Goal: Transaction & Acquisition: Subscribe to service/newsletter

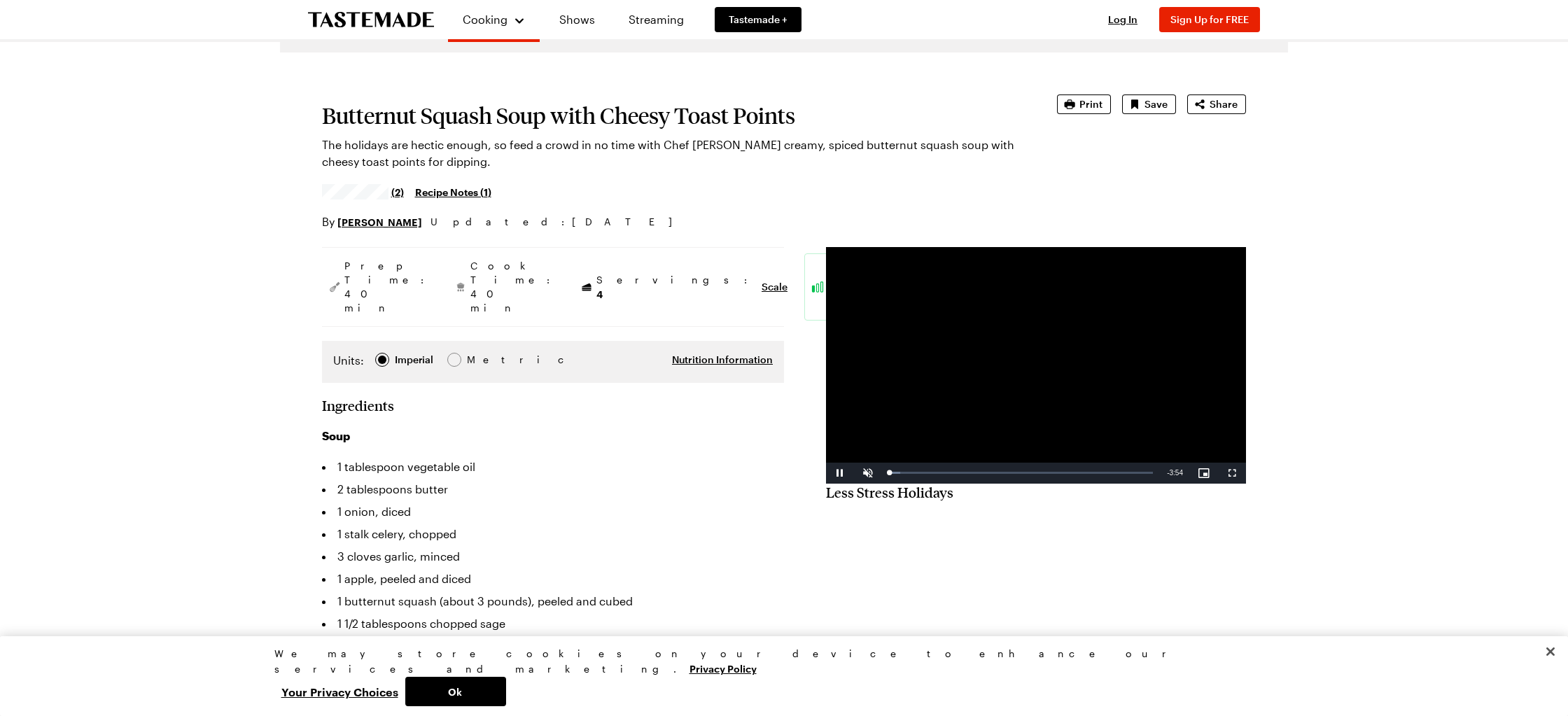
scroll to position [95, 0]
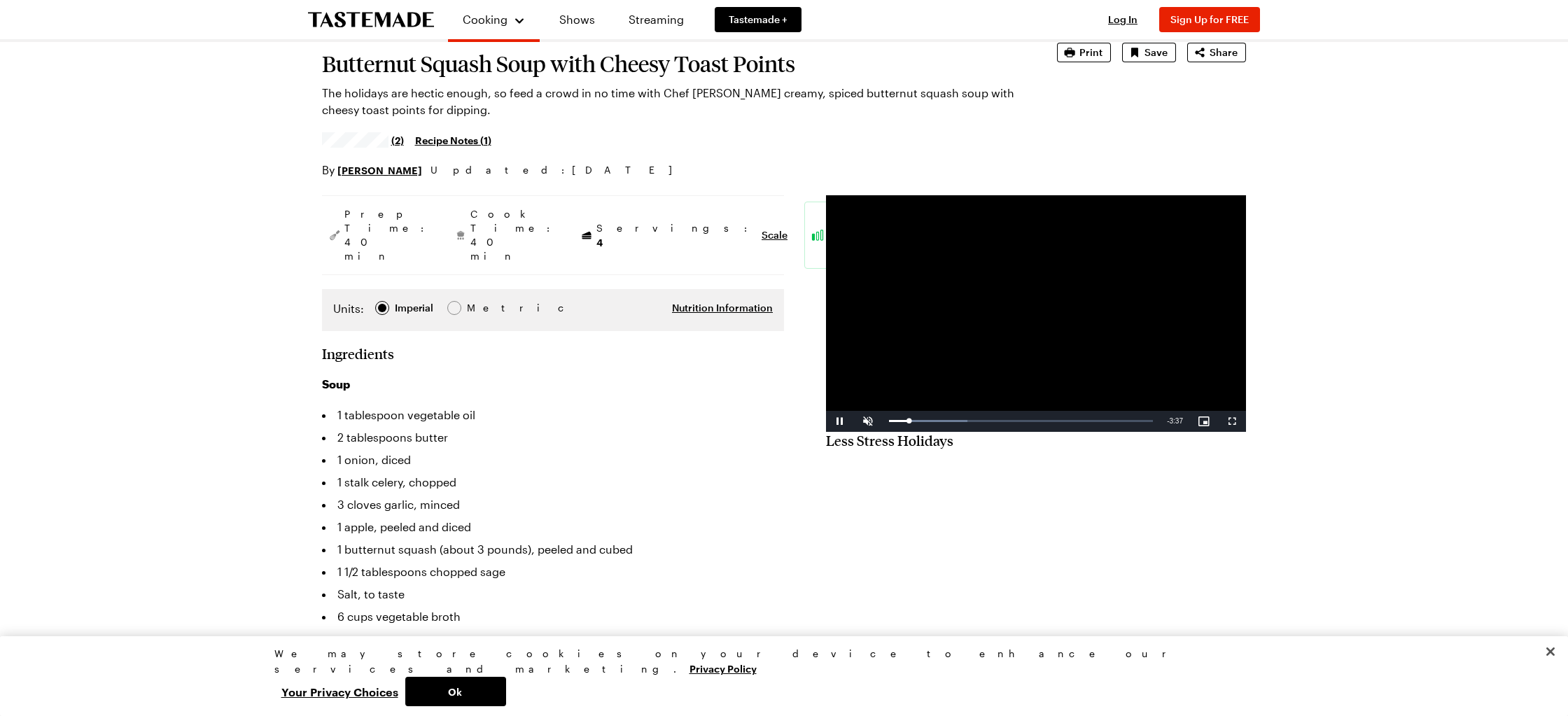
click at [1039, 370] on video "Video Player" at bounding box center [1036, 313] width 420 height 236
click at [867, 422] on span "Video Player" at bounding box center [868, 422] width 28 height 0
click at [841, 422] on span "Video Player" at bounding box center [840, 422] width 28 height 0
drag, startPoint x: 915, startPoint y: 419, endPoint x: 892, endPoint y: 419, distance: 23.0
click at [892, 419] on div "0:03" at bounding box center [890, 421] width 4 height 4
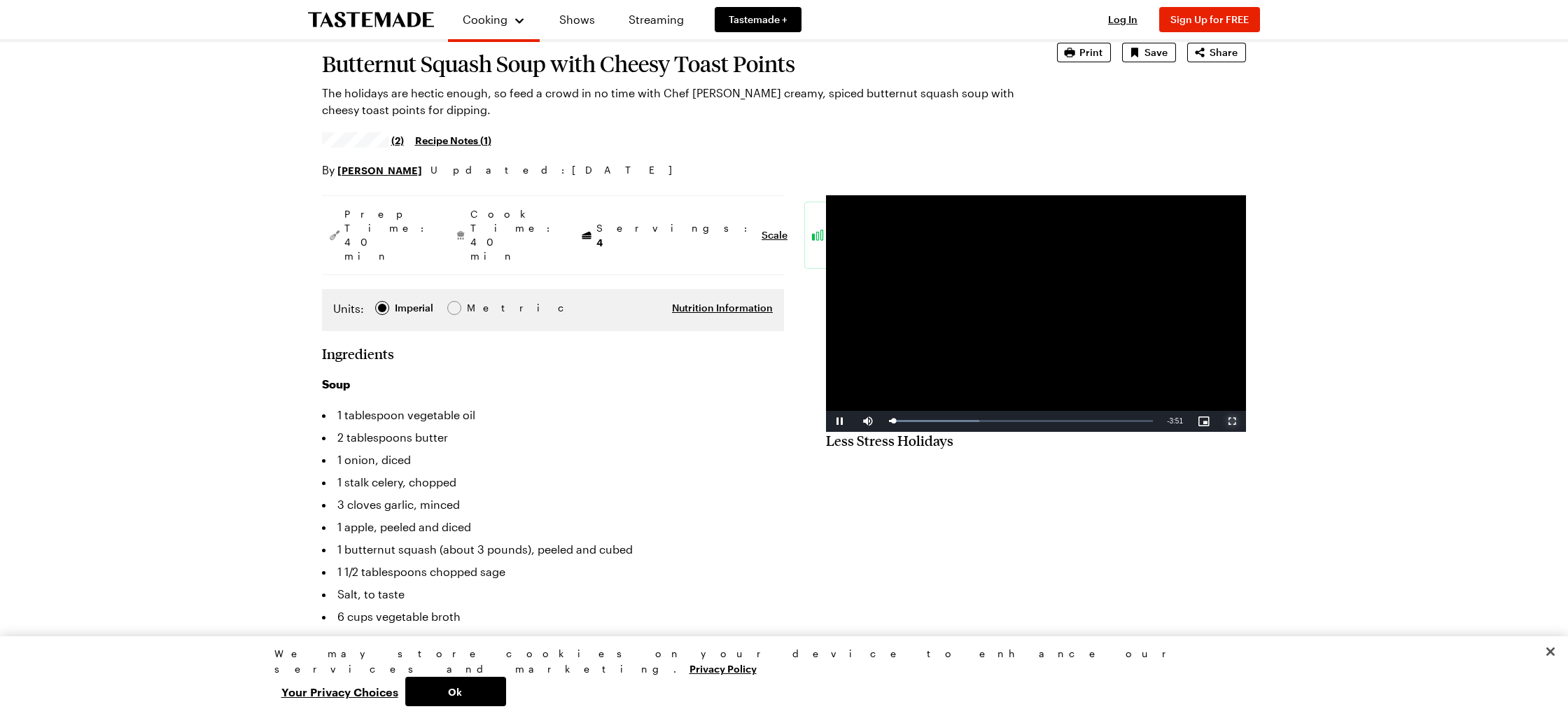
click at [1231, 422] on span "Video Player" at bounding box center [1232, 422] width 28 height 0
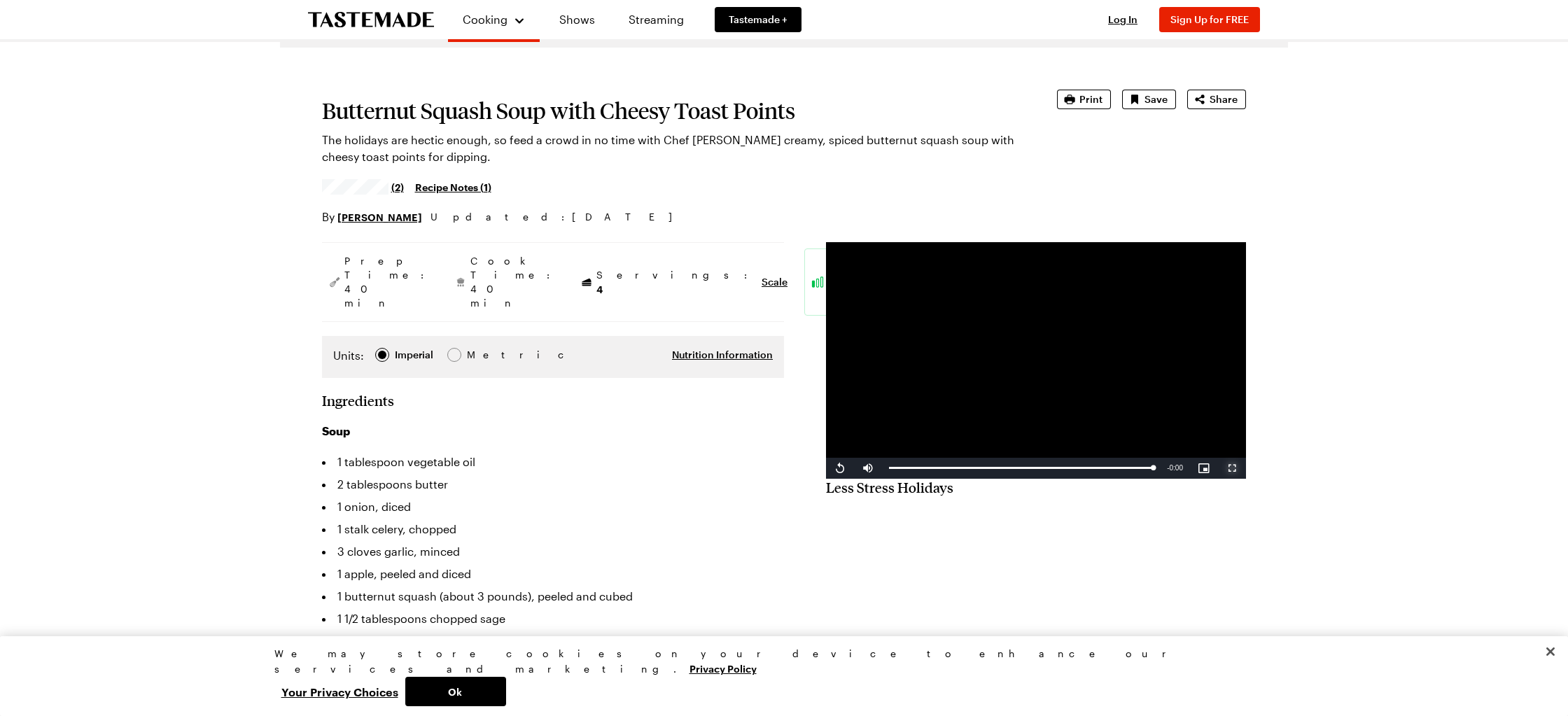
scroll to position [0, 0]
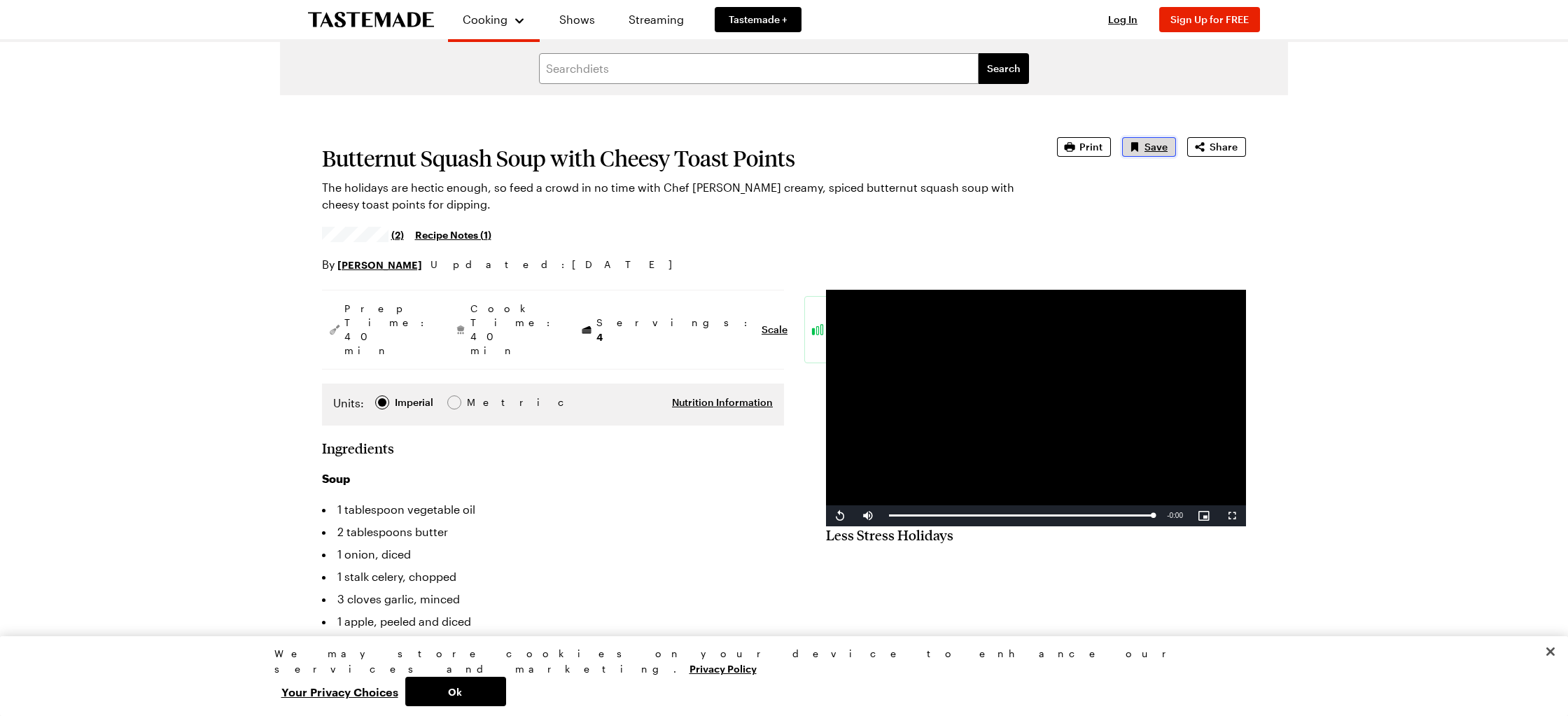
click at [1146, 145] on span "Save" at bounding box center [1156, 147] width 23 height 14
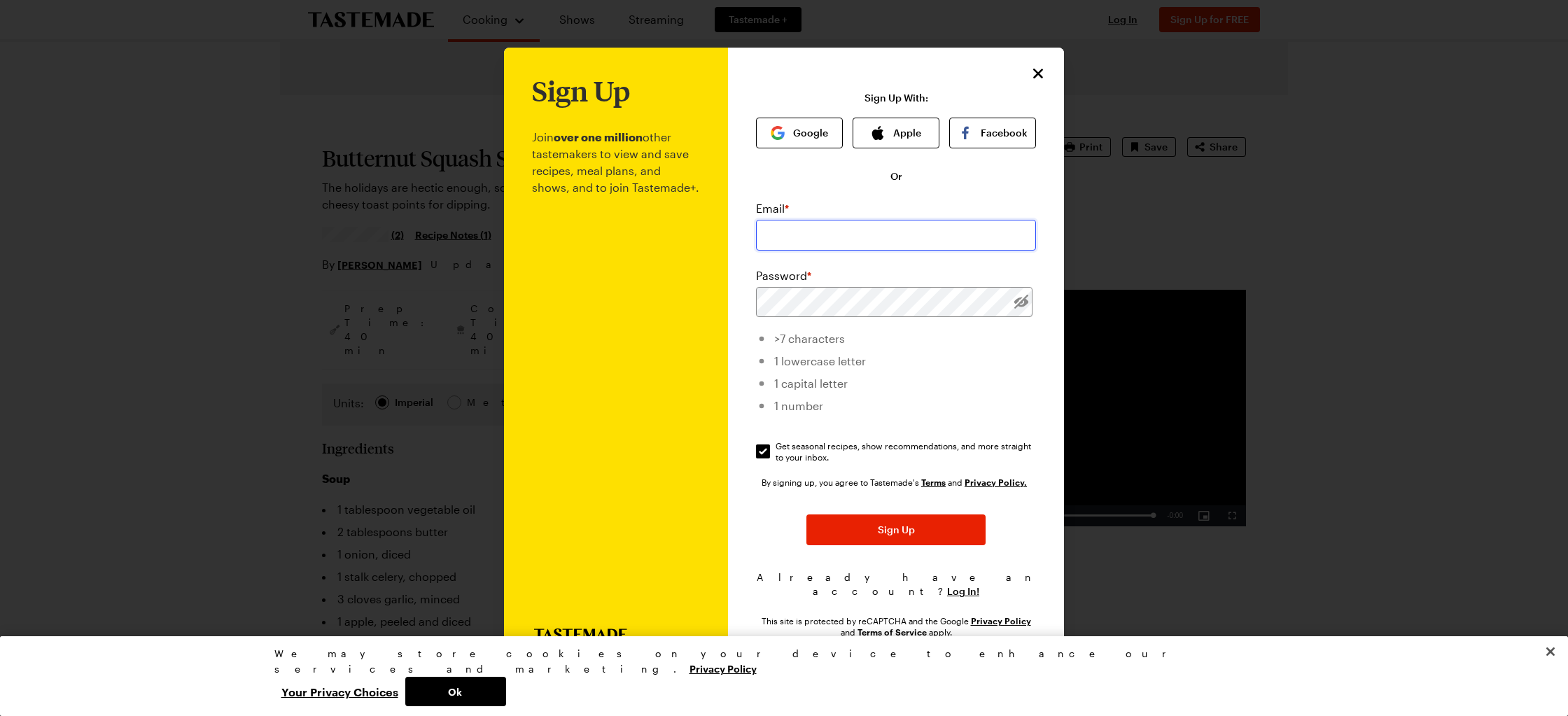
click at [863, 245] on input "email" at bounding box center [895, 235] width 280 height 31
type input "s"
type input "[PERSON_NAME][DOMAIN_NAME][EMAIL_ADDRESS][DOMAIN_NAME]"
click at [900, 534] on span "Sign Up" at bounding box center [896, 530] width 37 height 14
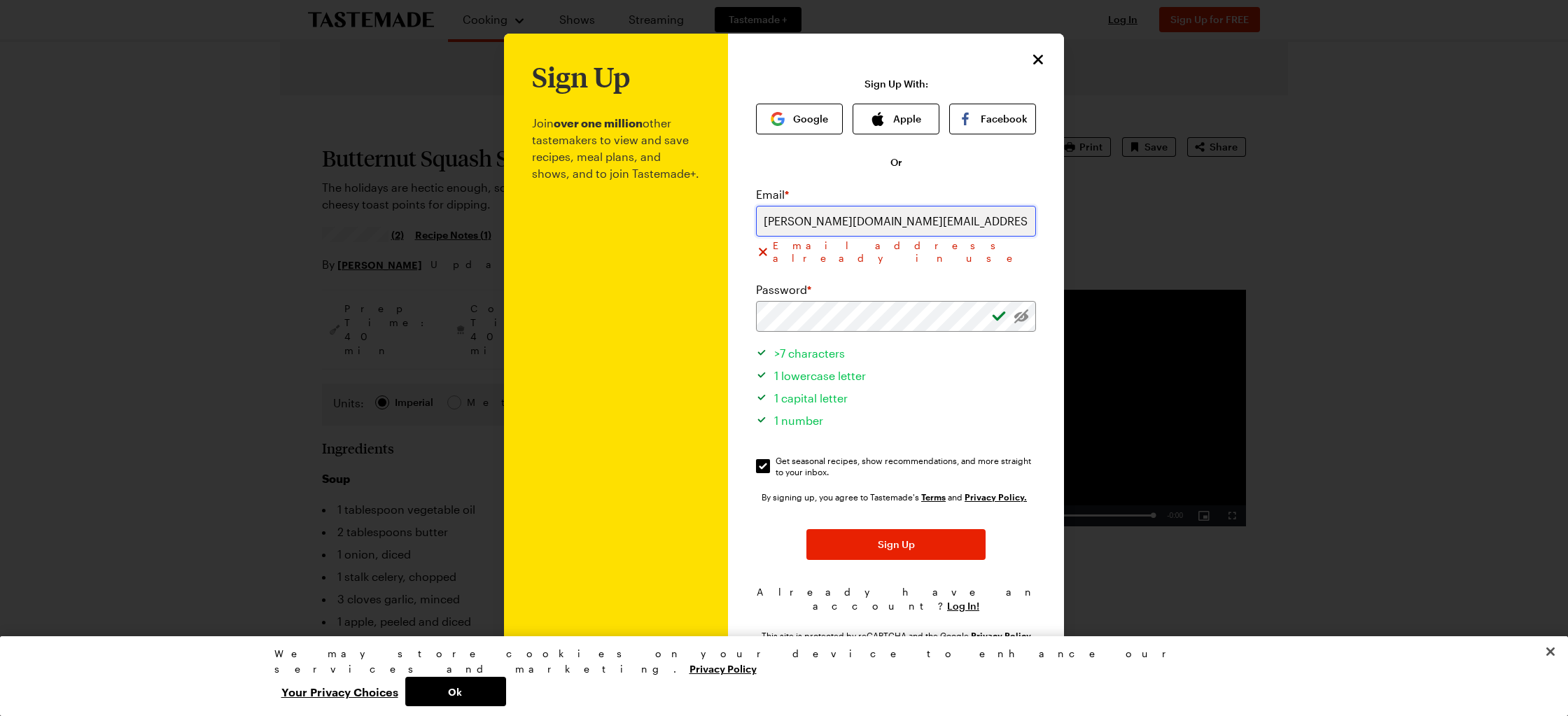
click at [930, 231] on input "[PERSON_NAME][DOMAIN_NAME][EMAIL_ADDRESS][DOMAIN_NAME]" at bounding box center [895, 221] width 280 height 31
click at [1039, 64] on icon "Close" at bounding box center [1039, 59] width 17 height 17
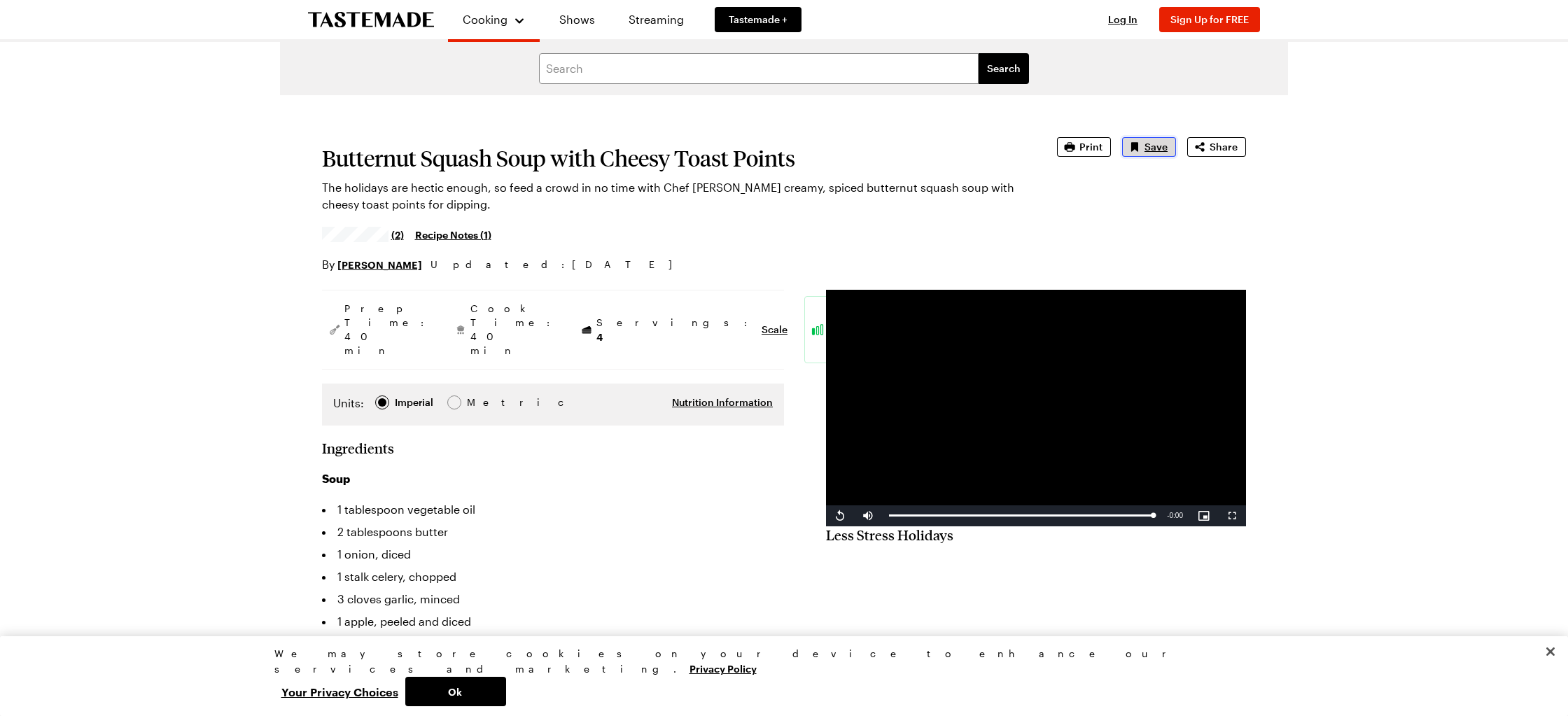
click at [1146, 146] on span "Save" at bounding box center [1156, 147] width 23 height 14
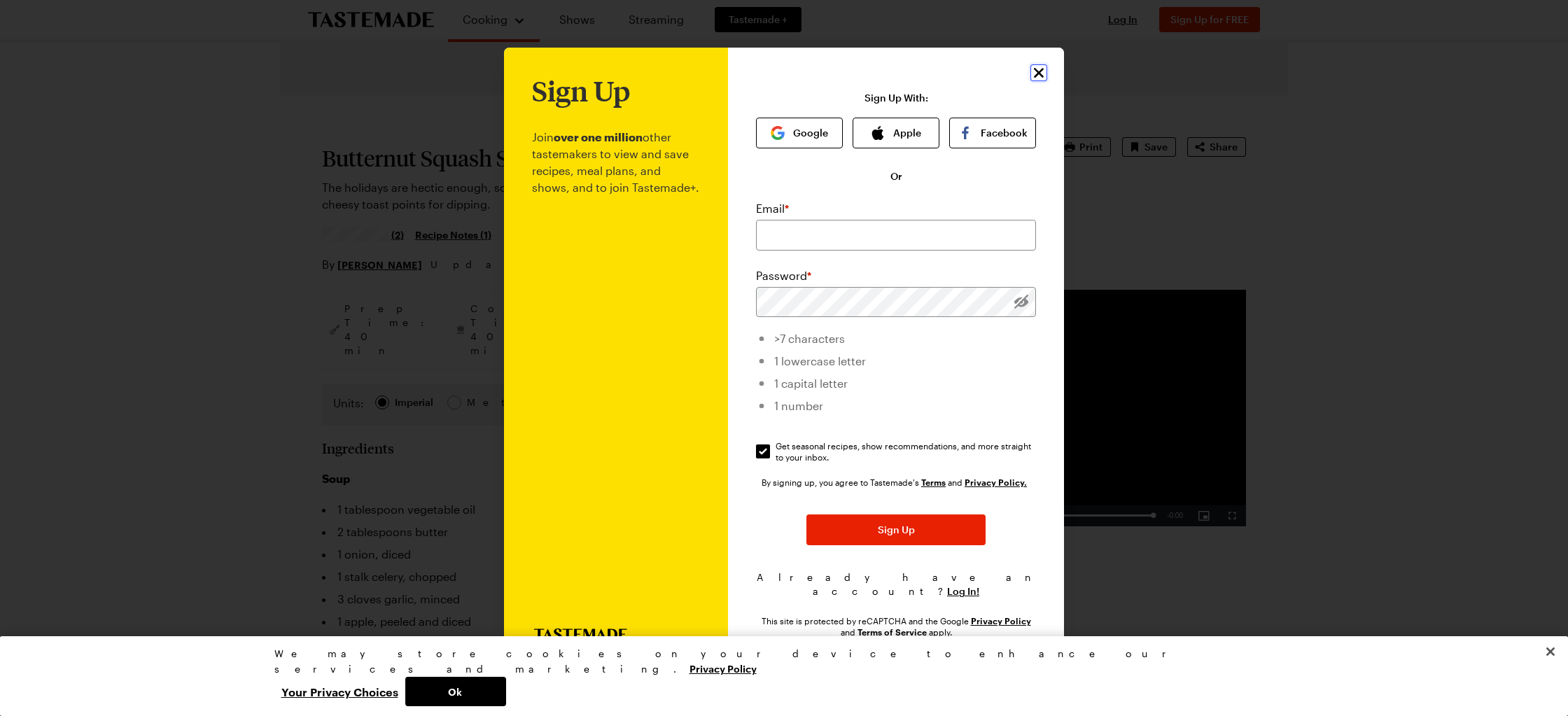
click at [1039, 76] on icon "Close" at bounding box center [1039, 72] width 17 height 17
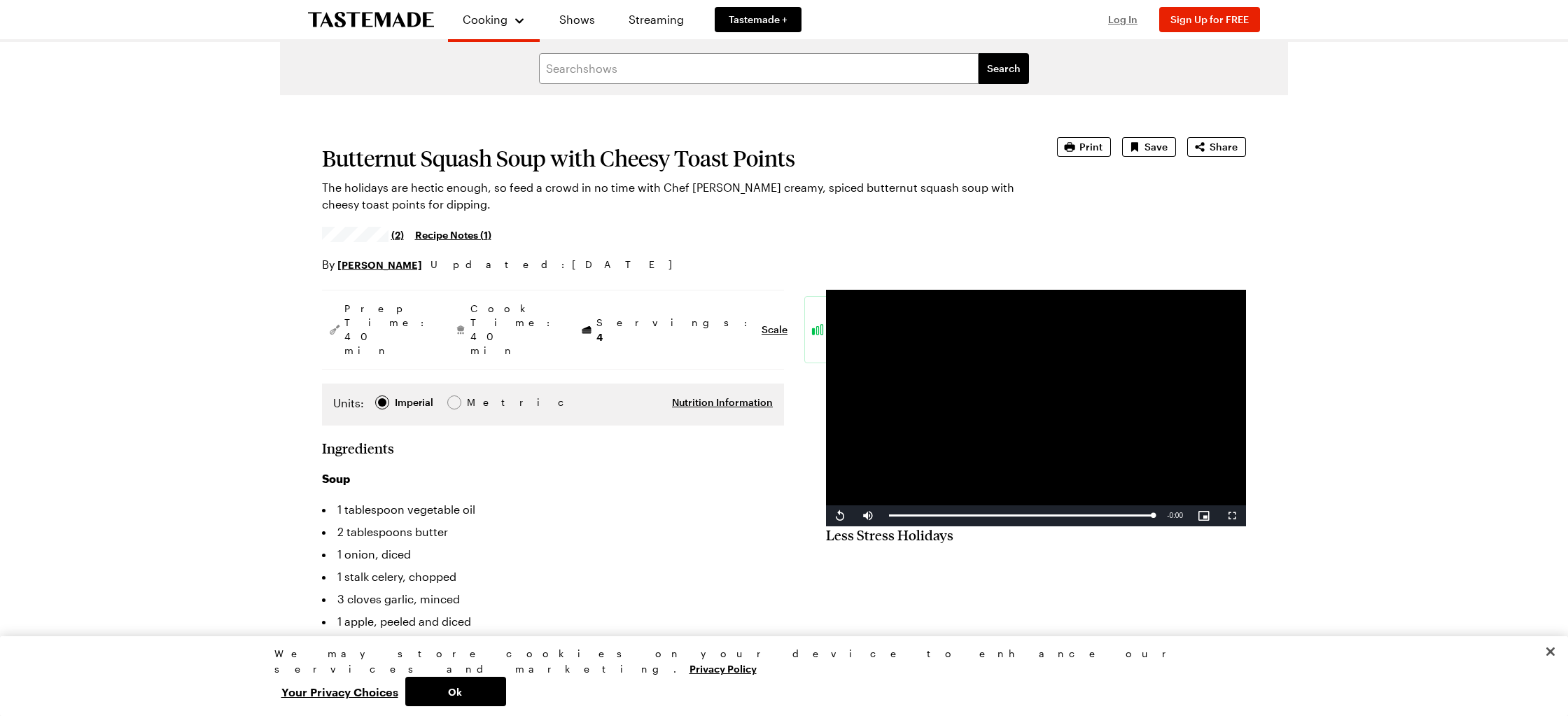
click at [1124, 19] on span "Log In" at bounding box center [1122, 19] width 30 height 12
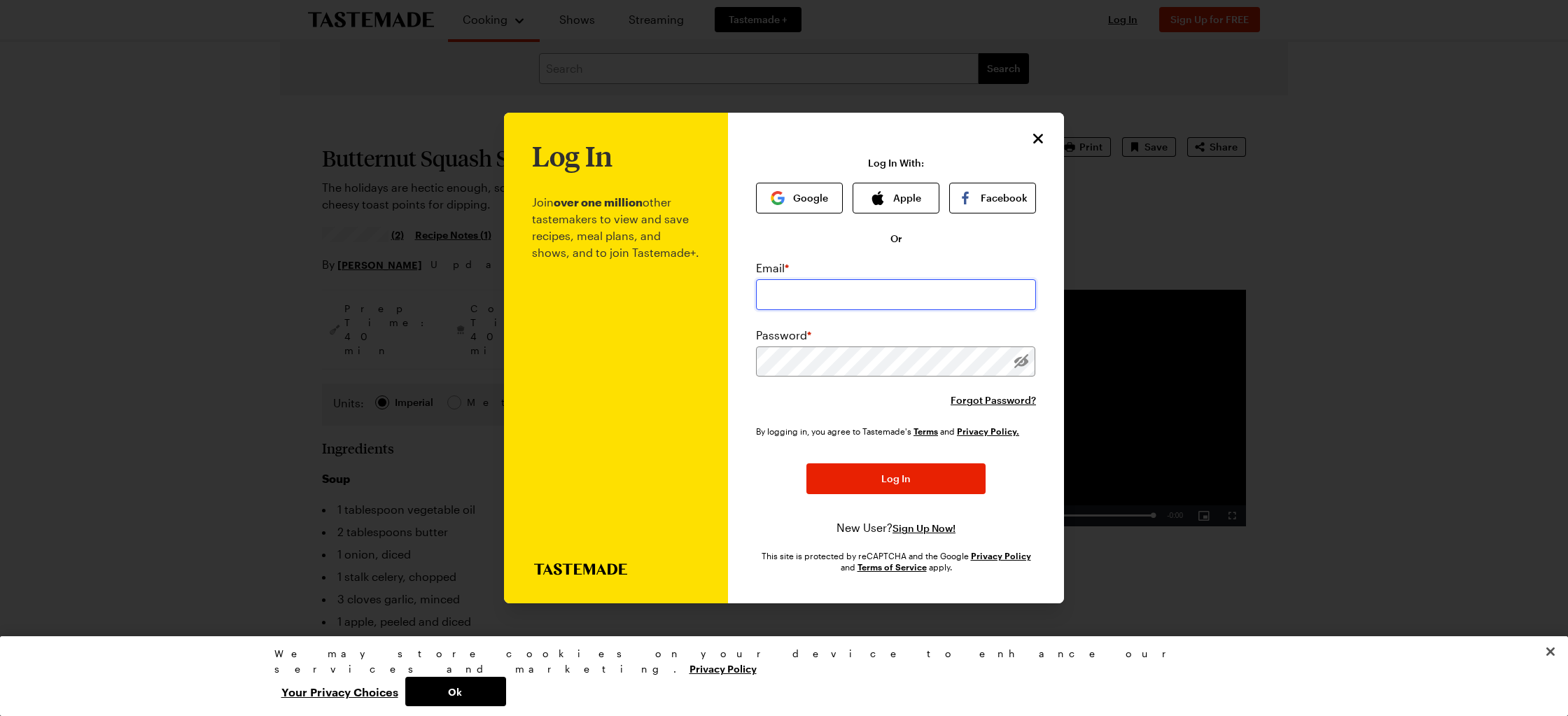
click at [869, 292] on input "email" at bounding box center [895, 294] width 280 height 31
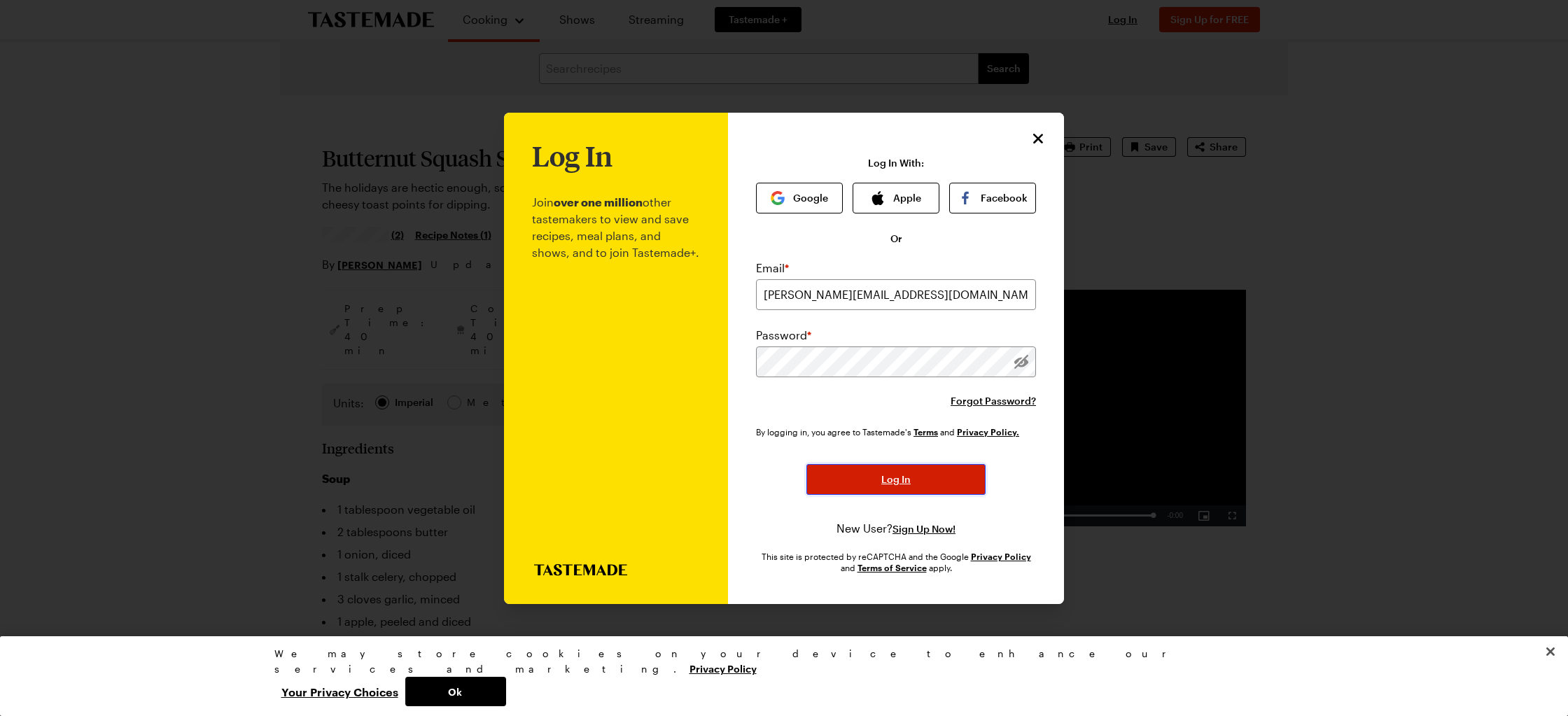
click at [891, 480] on span "Log In" at bounding box center [896, 479] width 30 height 14
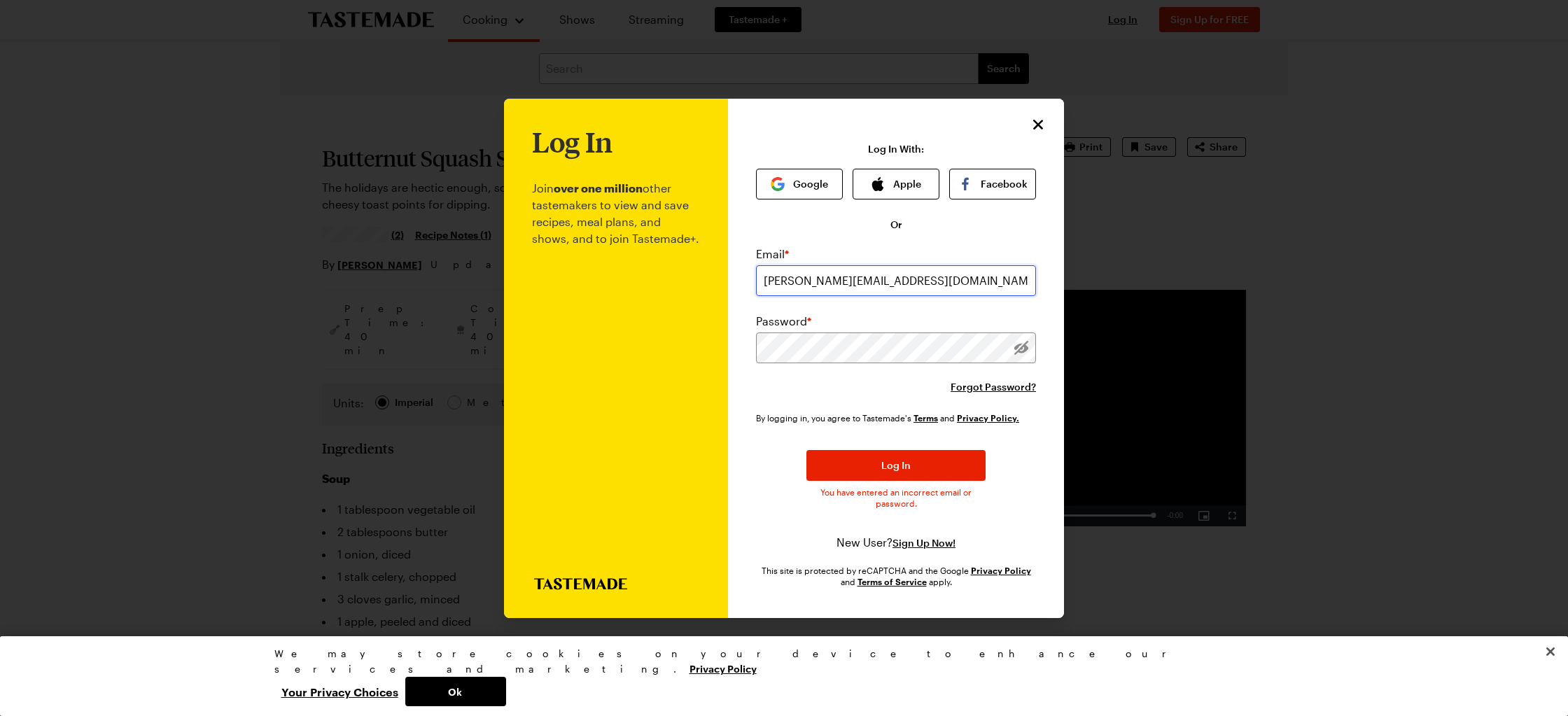
click at [829, 278] on input "[PERSON_NAME][EMAIL_ADDRESS][DOMAIN_NAME]" at bounding box center [895, 281] width 280 height 31
type input "[PERSON_NAME][DOMAIN_NAME][EMAIL_ADDRESS][DOMAIN_NAME]"
click at [901, 461] on span "Log In" at bounding box center [896, 465] width 30 height 14
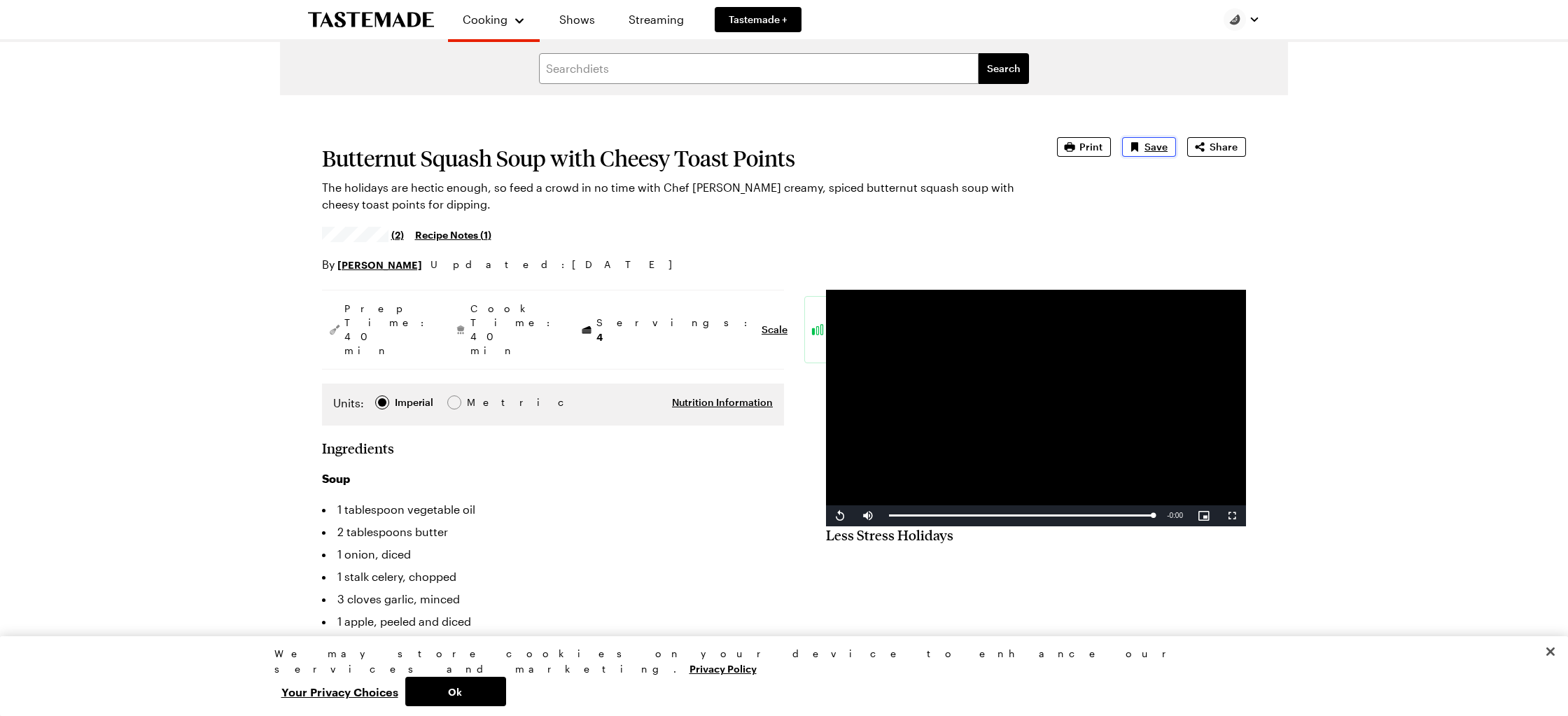
type textarea "x"
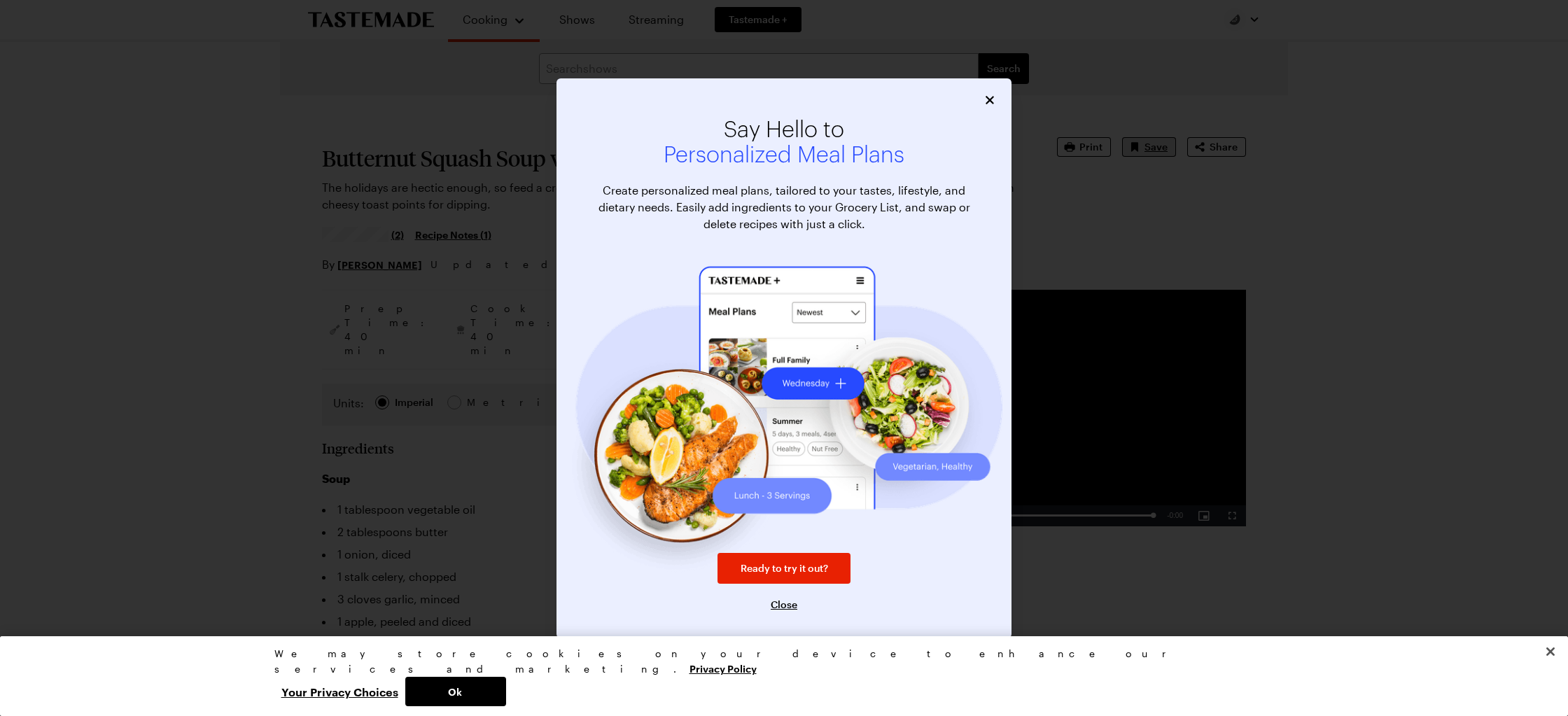
click at [783, 602] on span "Close" at bounding box center [784, 605] width 27 height 14
